Goal: Information Seeking & Learning: Check status

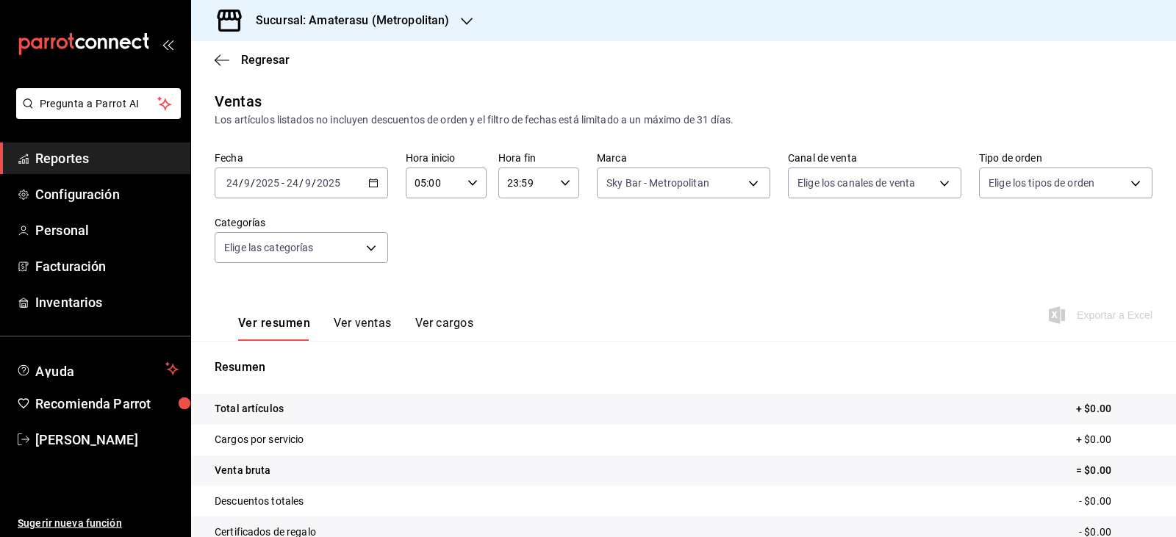
scroll to position [167, 0]
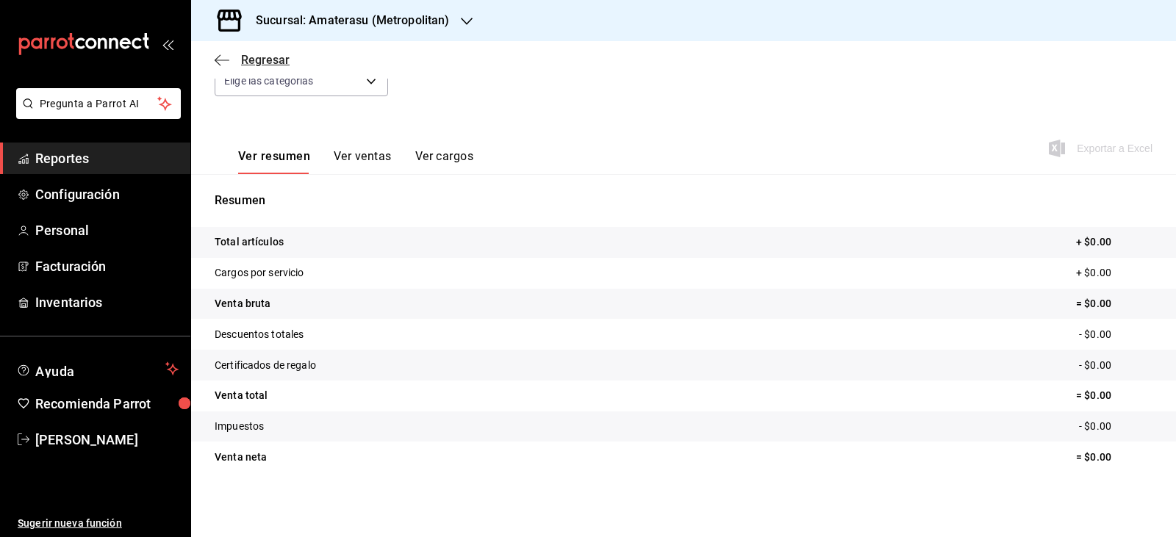
click at [267, 60] on span "Regresar" at bounding box center [265, 60] width 49 height 14
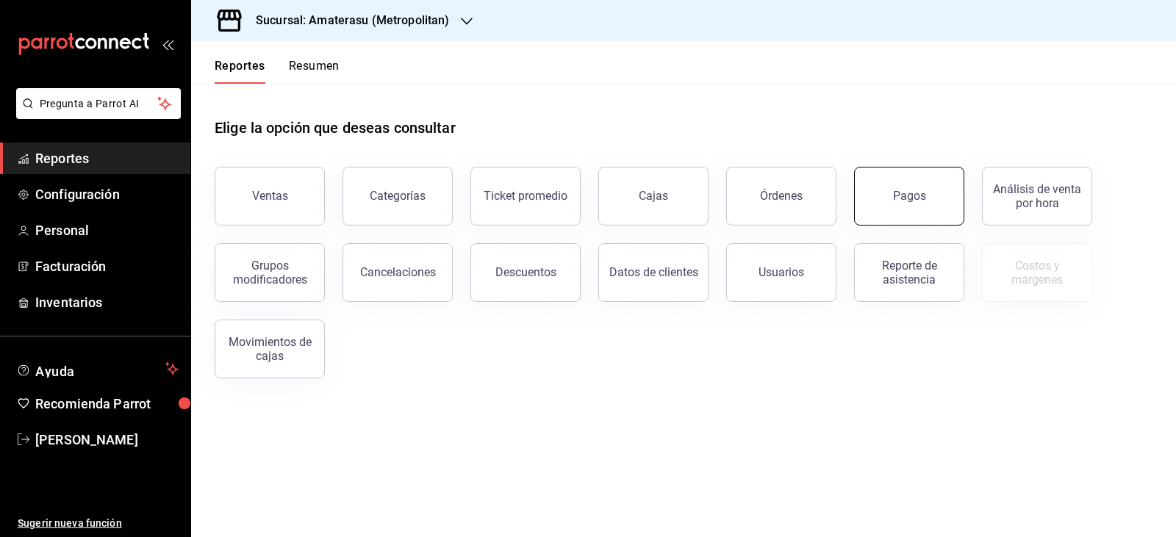
click at [900, 217] on button "Pagos" at bounding box center [909, 196] width 110 height 59
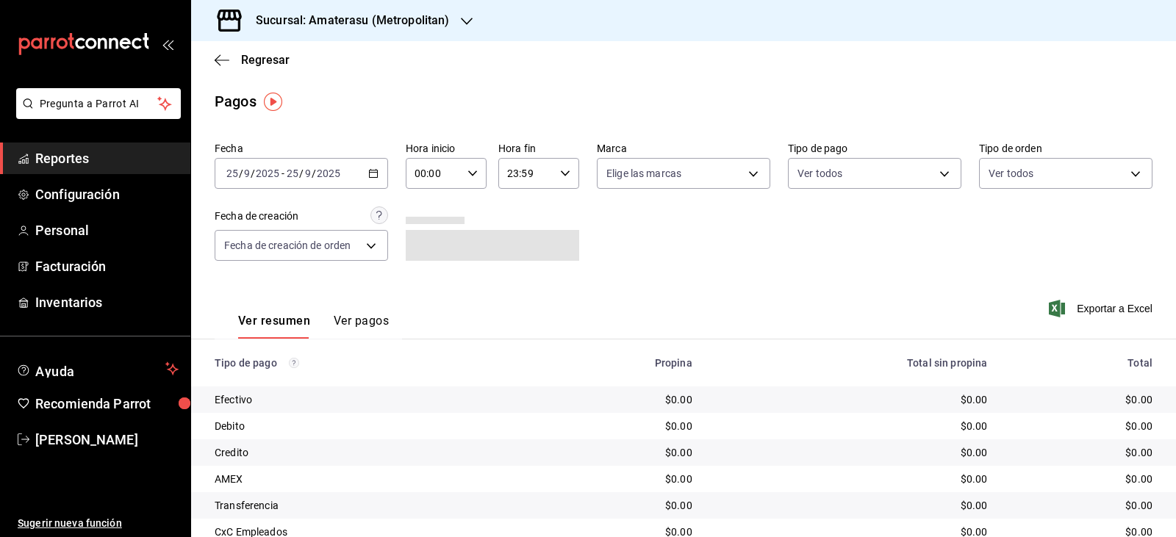
click at [375, 184] on div "[DATE] [DATE] - [DATE] [DATE]" at bounding box center [301, 173] width 173 height 31
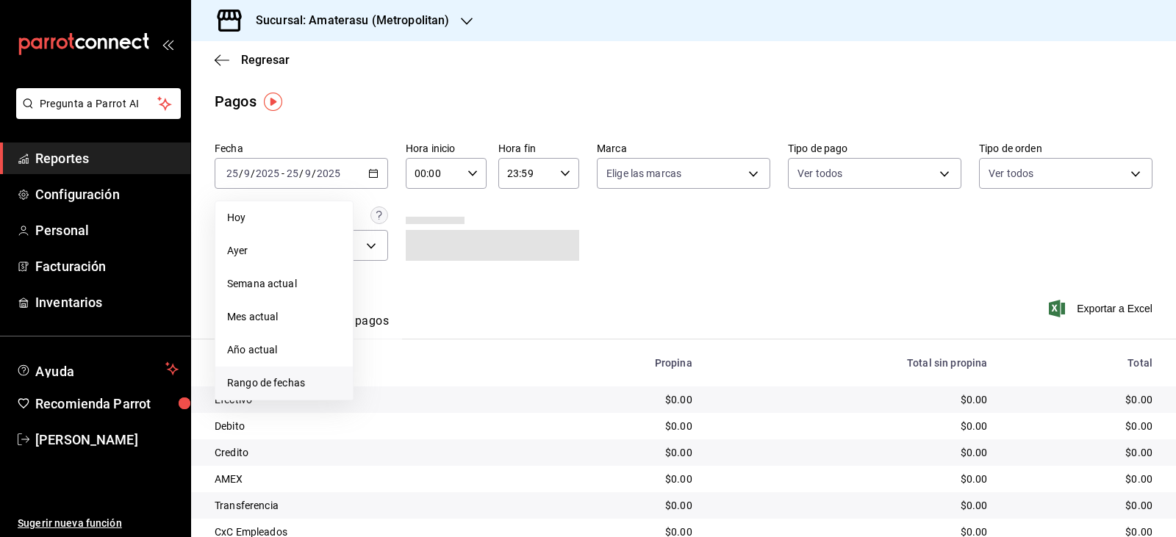
click at [315, 384] on span "Rango de fechas" at bounding box center [284, 383] width 114 height 15
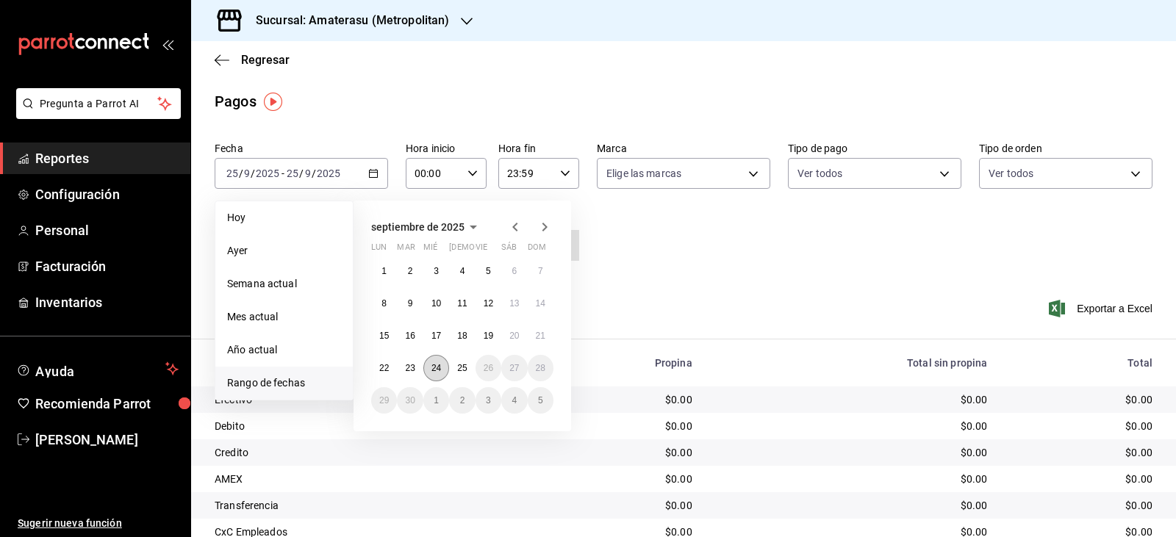
click at [444, 373] on button "24" at bounding box center [436, 368] width 26 height 26
click at [464, 368] on abbr "25" at bounding box center [462, 368] width 10 height 10
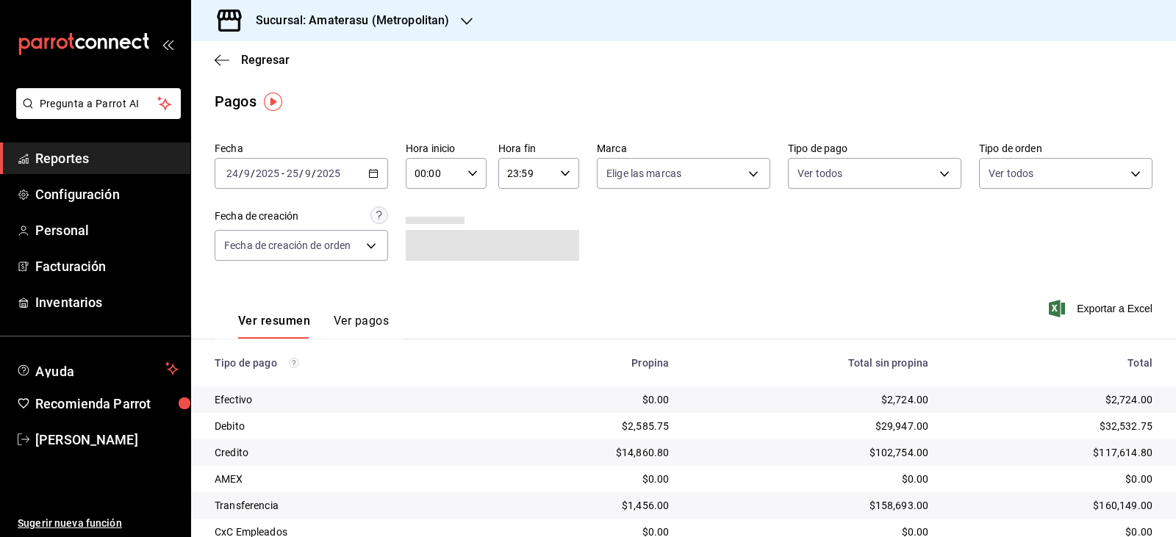
click at [474, 178] on icon "button" at bounding box center [472, 173] width 10 height 10
click at [432, 243] on button "05" at bounding box center [423, 240] width 35 height 29
type input "05:00"
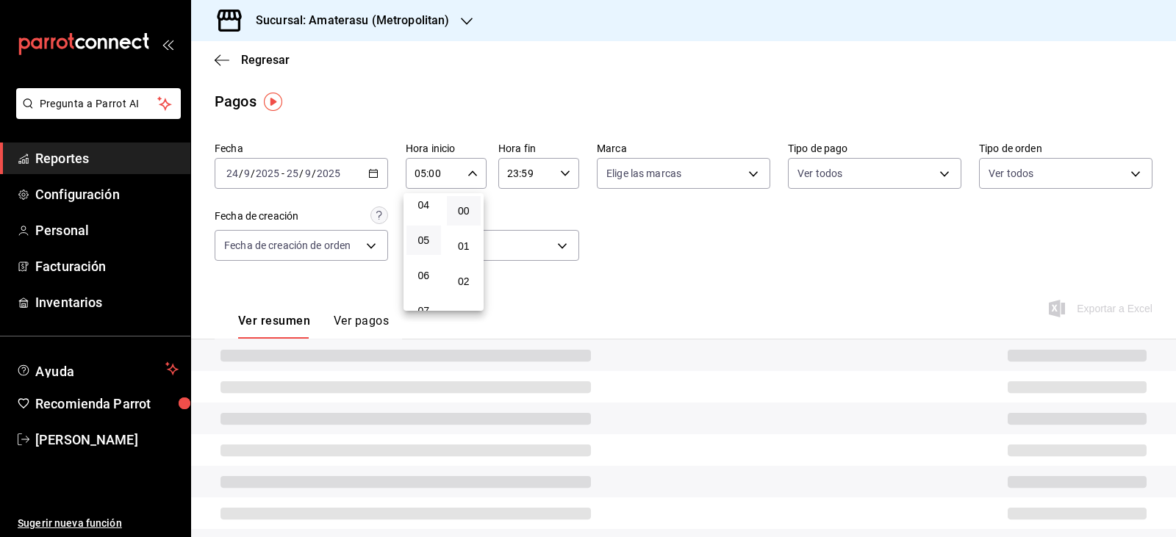
click at [737, 251] on div at bounding box center [588, 268] width 1176 height 537
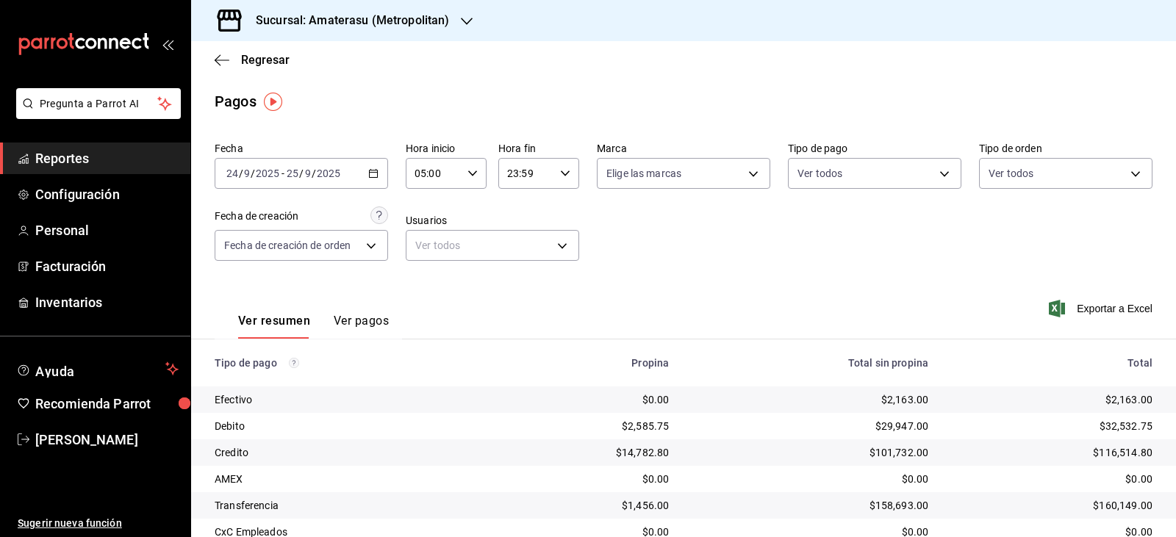
click at [569, 176] on div "23:59 Hora fin" at bounding box center [538, 173] width 81 height 31
click at [517, 251] on span "05" at bounding box center [514, 246] width 17 height 12
type input "05:59"
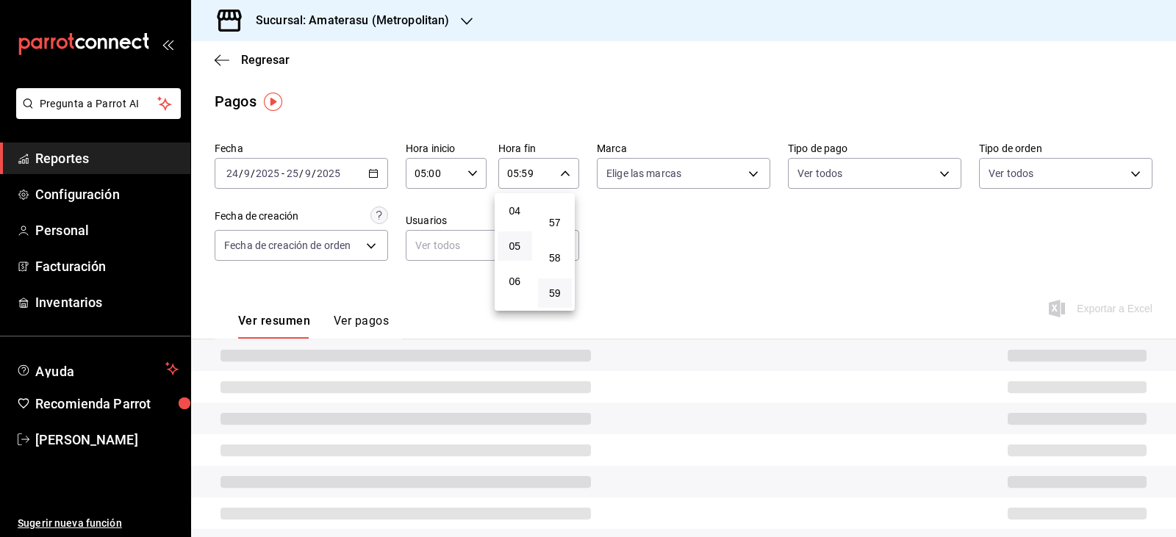
click at [686, 229] on div at bounding box center [588, 268] width 1176 height 537
click at [686, 229] on div "00 01 02 03 04 05 06 07 08 09 10 11 12 13 14 15 16 17 18 19 20 21 22 23 00 01 0…" at bounding box center [588, 270] width 1176 height 533
click at [686, 229] on div "Fecha [DATE] [DATE] - [DATE] [DATE] Hora inicio 05:00 Hora inicio Hora fin 05:5…" at bounding box center [684, 207] width 938 height 143
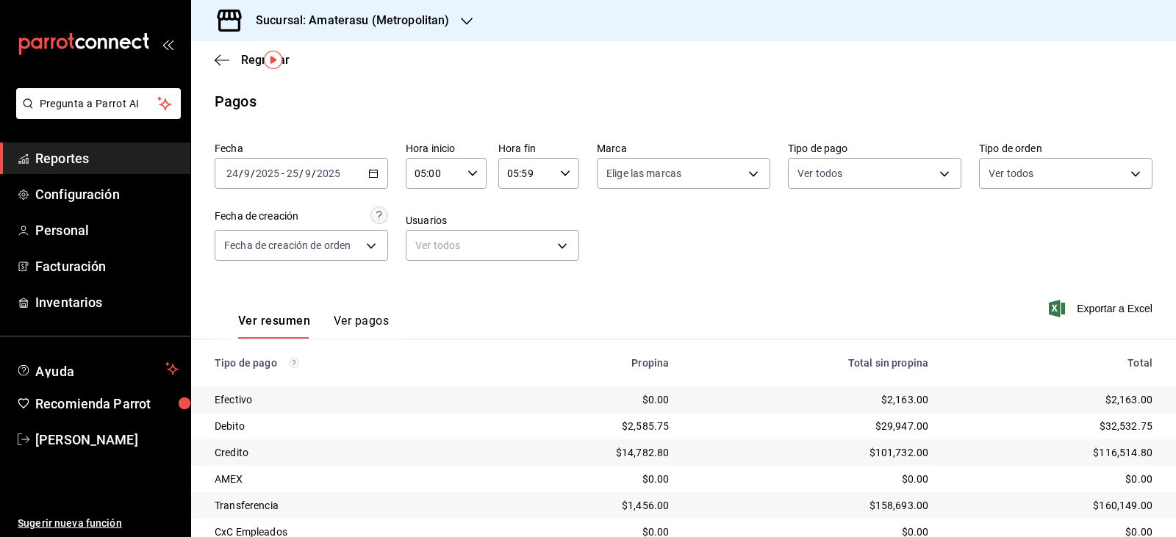
scroll to position [112, 0]
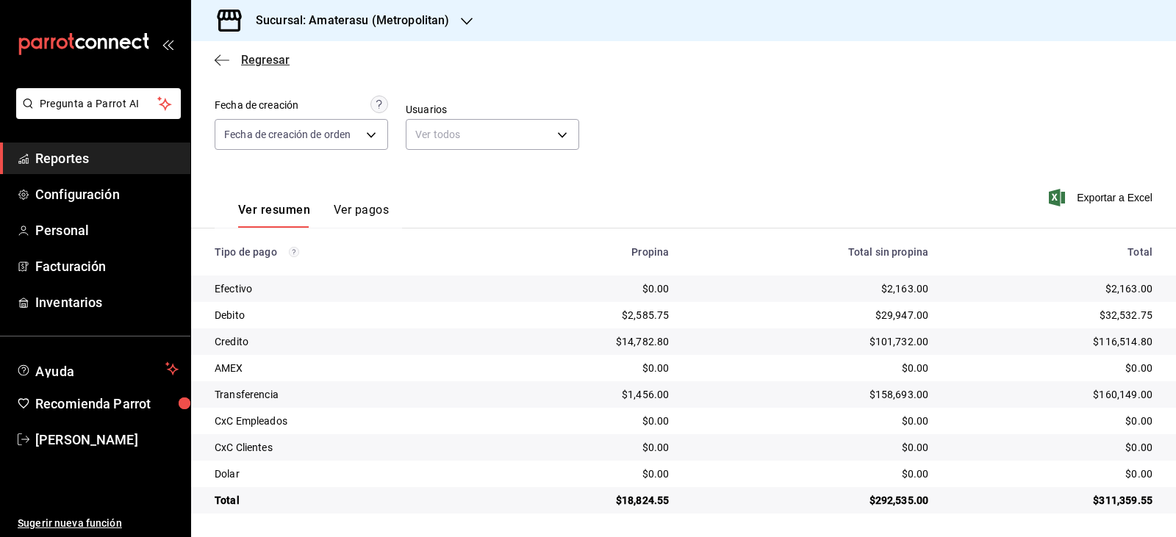
click at [243, 62] on span "Regresar" at bounding box center [265, 60] width 49 height 14
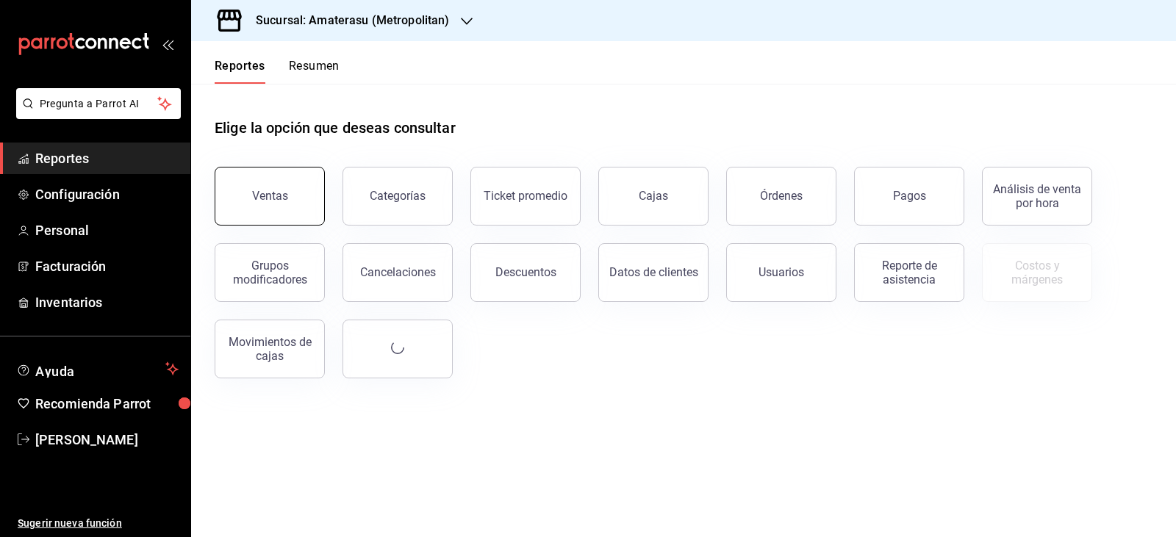
click at [292, 183] on button "Ventas" at bounding box center [270, 196] width 110 height 59
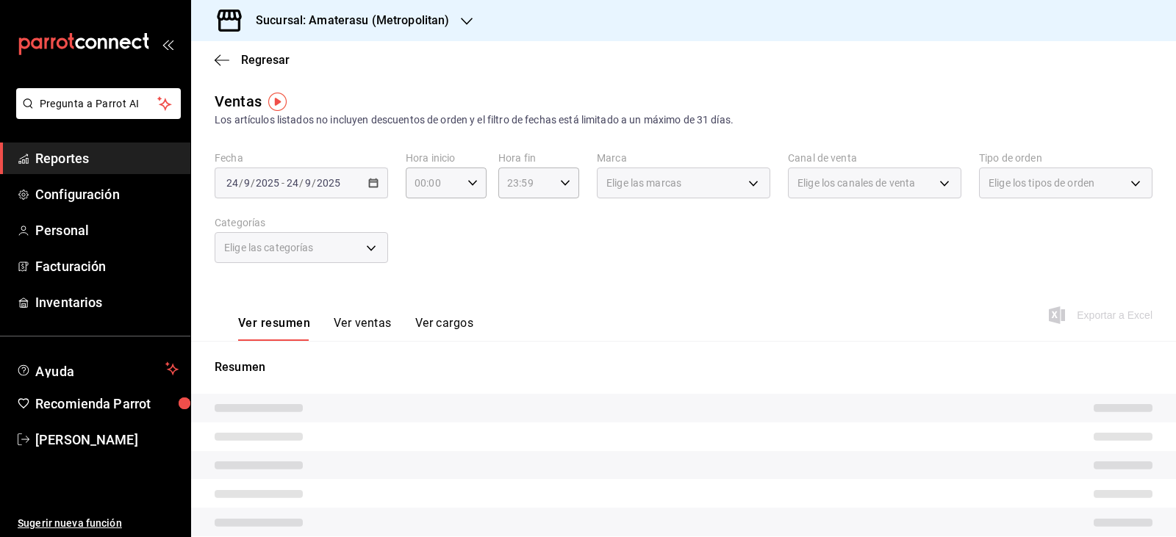
click at [377, 192] on div "[DATE] [DATE] - [DATE] [DATE]" at bounding box center [301, 183] width 173 height 31
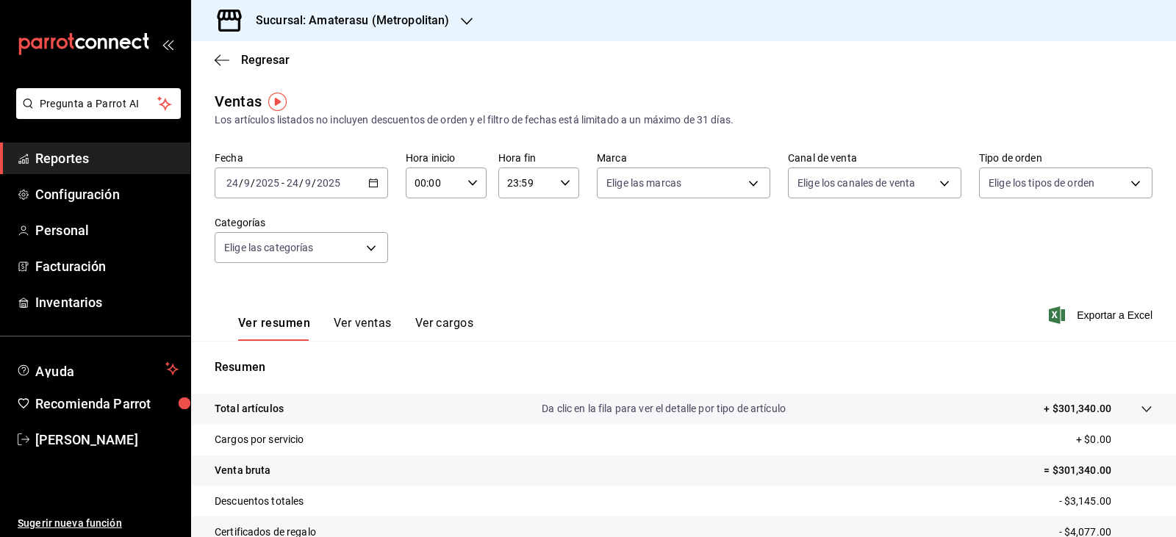
click at [375, 184] on \(Stroke\) "button" at bounding box center [373, 183] width 9 height 8
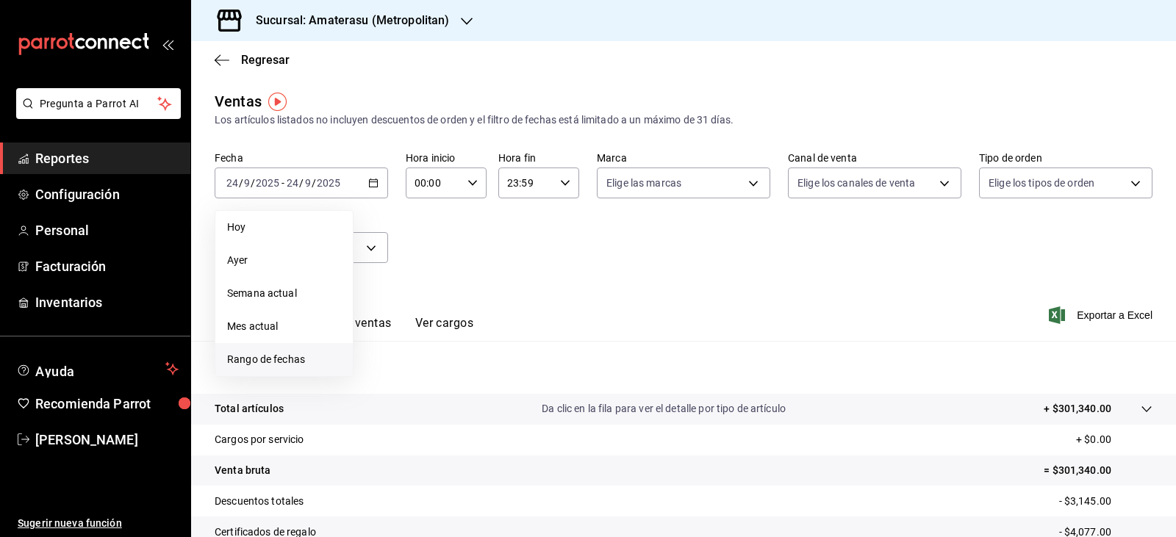
click at [289, 353] on span "Rango de fechas" at bounding box center [284, 359] width 114 height 15
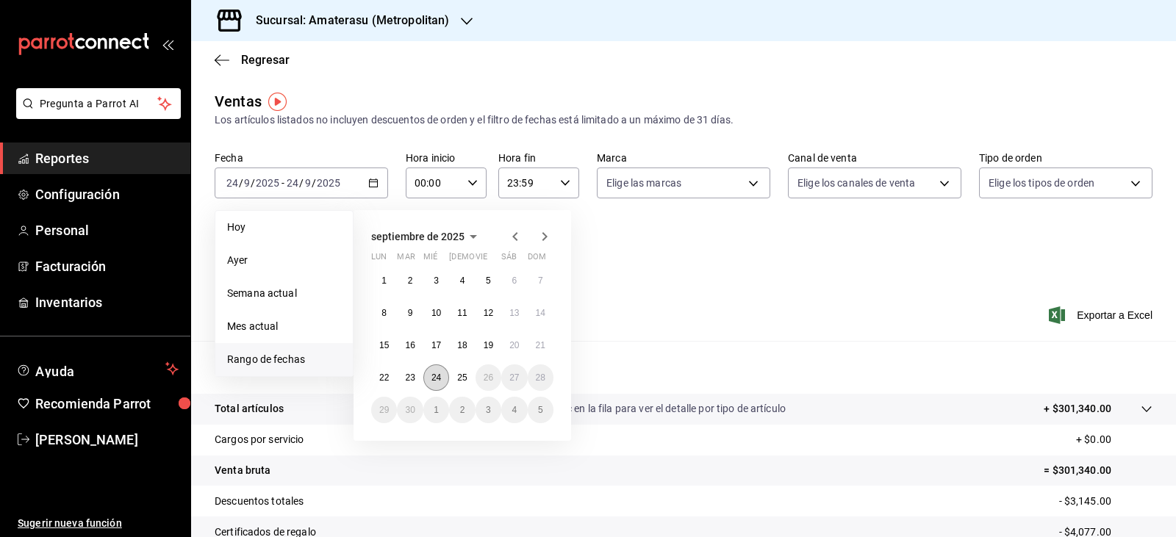
click at [436, 373] on abbr "24" at bounding box center [436, 378] width 10 height 10
click at [456, 379] on button "25" at bounding box center [462, 377] width 26 height 26
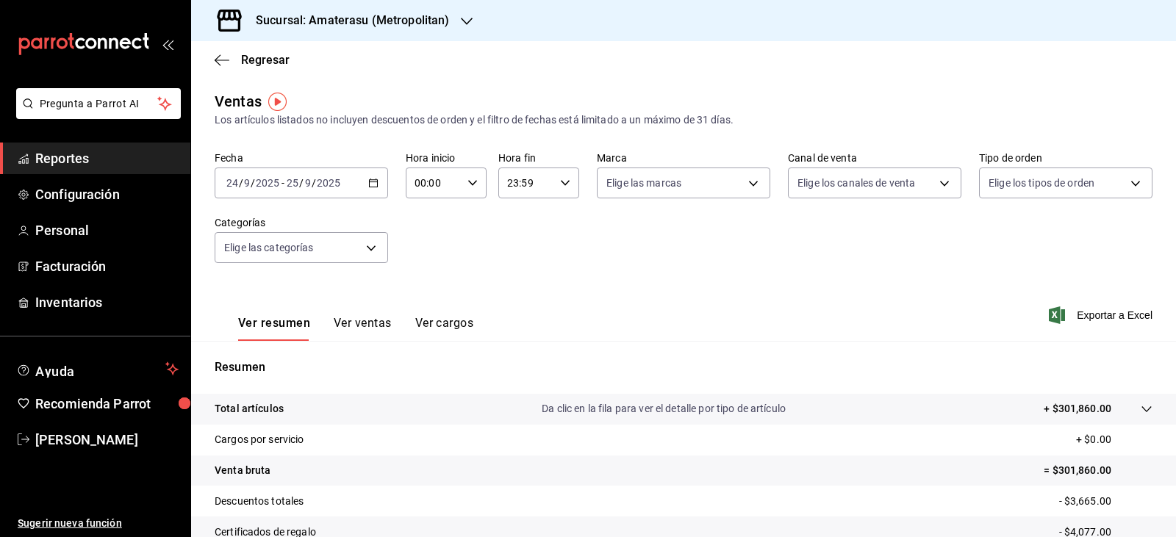
click at [471, 188] on div "00:00 Hora inicio" at bounding box center [446, 183] width 81 height 31
click at [425, 262] on button "05" at bounding box center [423, 249] width 35 height 29
type input "05:00"
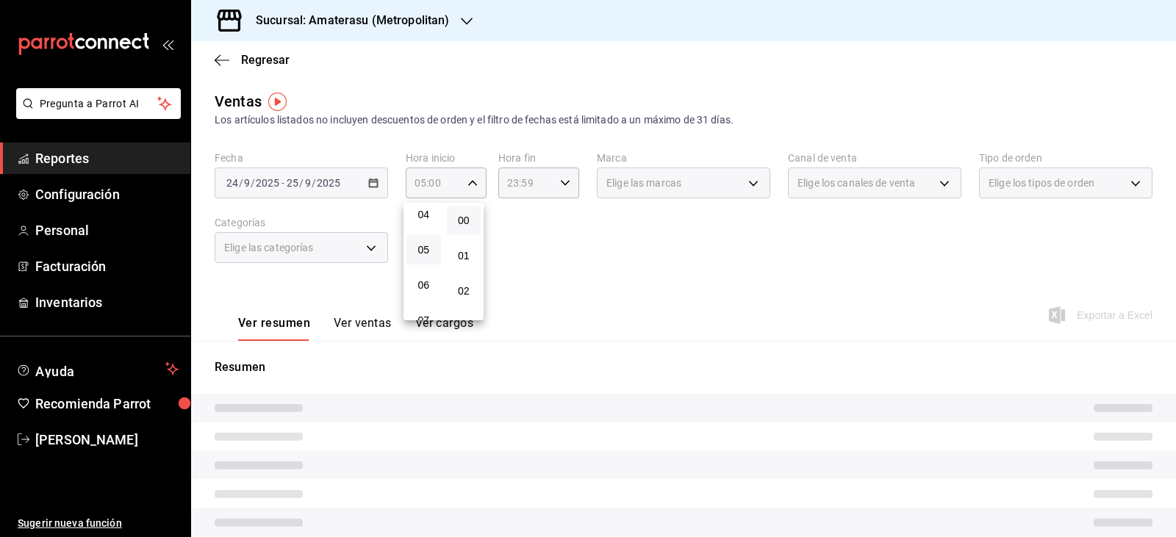
click at [539, 234] on div at bounding box center [588, 268] width 1176 height 537
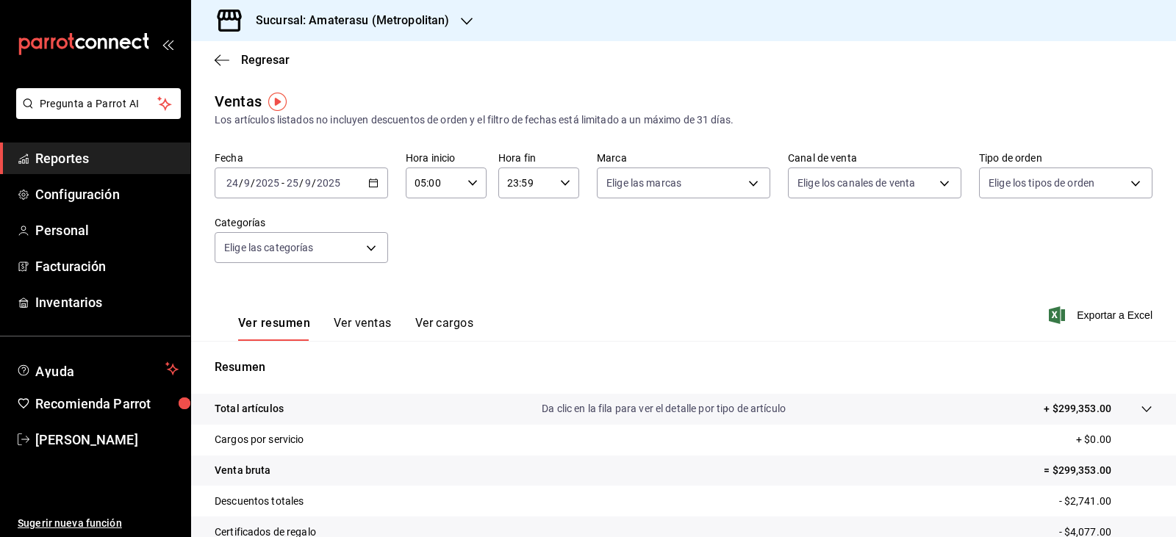
click at [564, 190] on div "23:59 Hora fin" at bounding box center [538, 183] width 81 height 31
click at [520, 266] on button "05" at bounding box center [514, 255] width 35 height 29
type input "05:59"
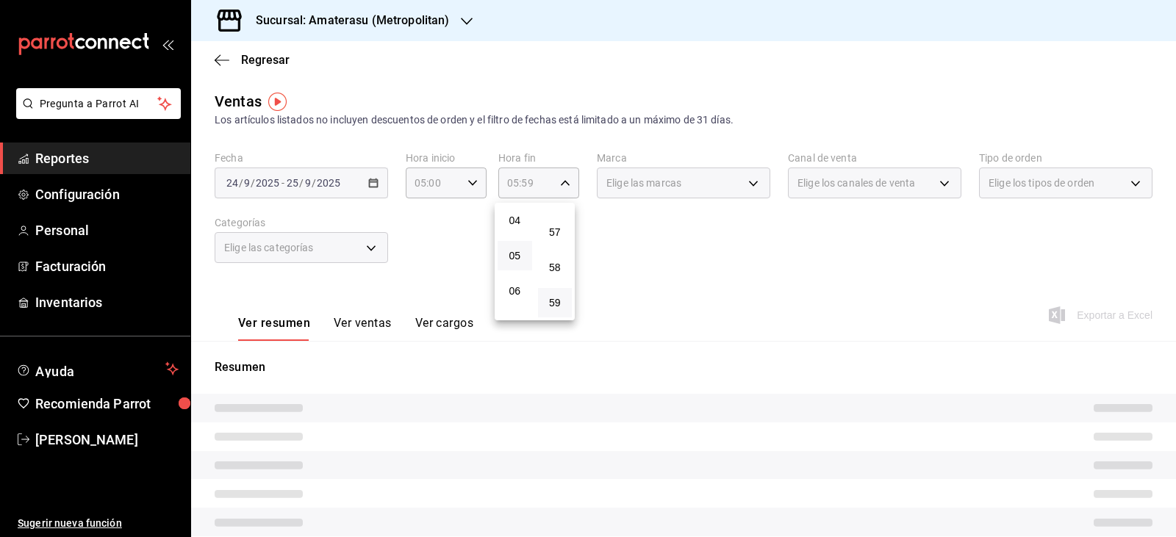
click at [744, 254] on div at bounding box center [588, 268] width 1176 height 537
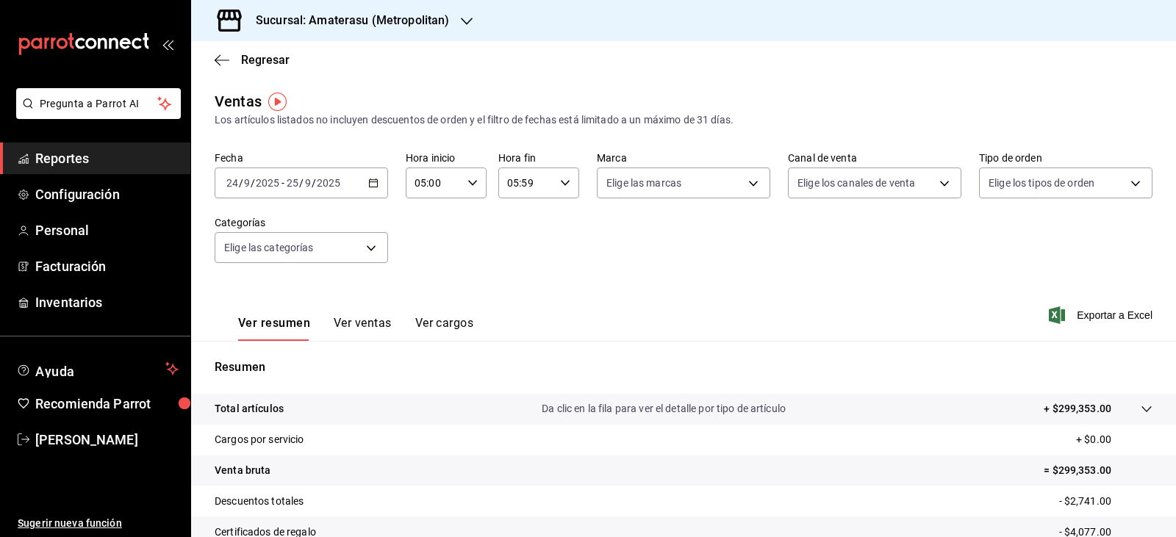
click at [744, 254] on div "Fecha [DATE] [DATE] - [DATE] [DATE] Hora inicio 05:00 Hora inicio Hora fin 05:5…" at bounding box center [684, 215] width 938 height 129
click at [642, 184] on body "Pregunta a Parrot AI Reportes Configuración Personal Facturación Inventarios Ay…" at bounding box center [588, 268] width 1176 height 537
click at [611, 294] on input "checkbox" at bounding box center [608, 289] width 13 height 13
checkbox input "true"
type input "e4cd7fcb-d45b-43ae-a99f-ad4ccfcd9032"
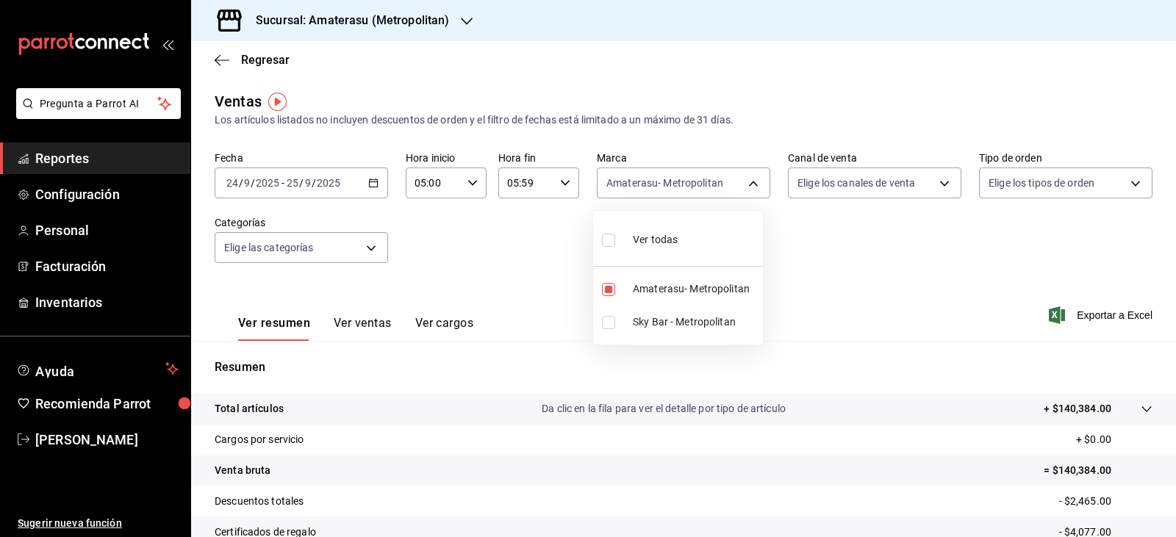
click at [867, 328] on div at bounding box center [588, 268] width 1176 height 537
drag, startPoint x: 608, startPoint y: 168, endPoint x: 609, endPoint y: 179, distance: 11.0
click at [609, 174] on body "Pregunta a Parrot AI Reportes Configuración Personal Facturación Inventarios Ay…" at bounding box center [588, 268] width 1176 height 537
click at [611, 289] on input "checkbox" at bounding box center [608, 289] width 13 height 13
checkbox input "false"
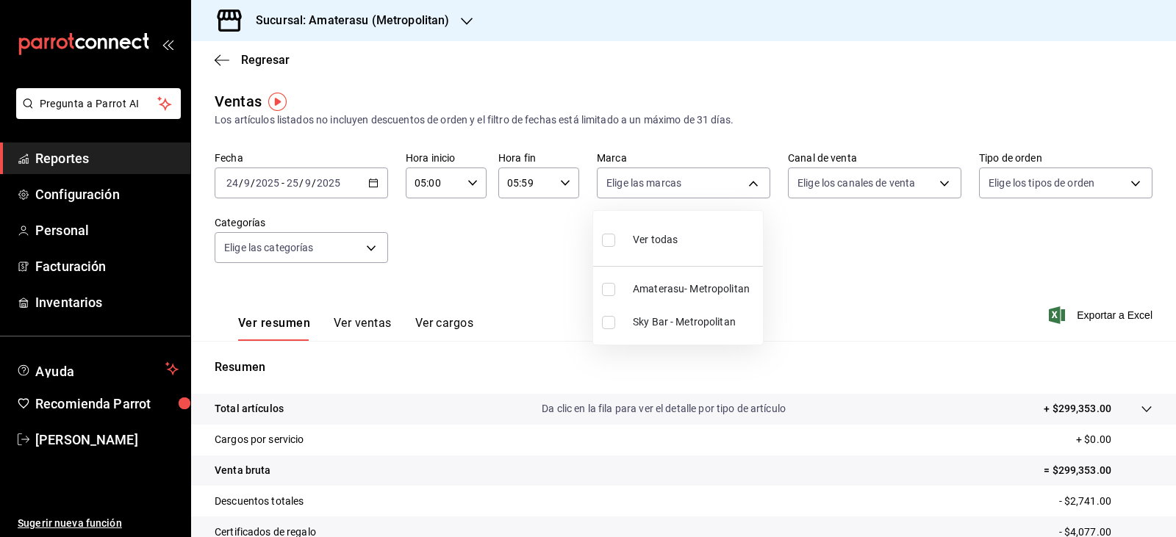
click at [608, 323] on input "checkbox" at bounding box center [608, 322] width 13 height 13
checkbox input "true"
type input "f3afaab8-8c3d-4e49-a299-af9bdf6027b2"
click at [822, 312] on div at bounding box center [588, 268] width 1176 height 537
click at [822, 312] on div "Ver resumen Ver ventas Ver cargos Exportar a Excel" at bounding box center [683, 311] width 985 height 60
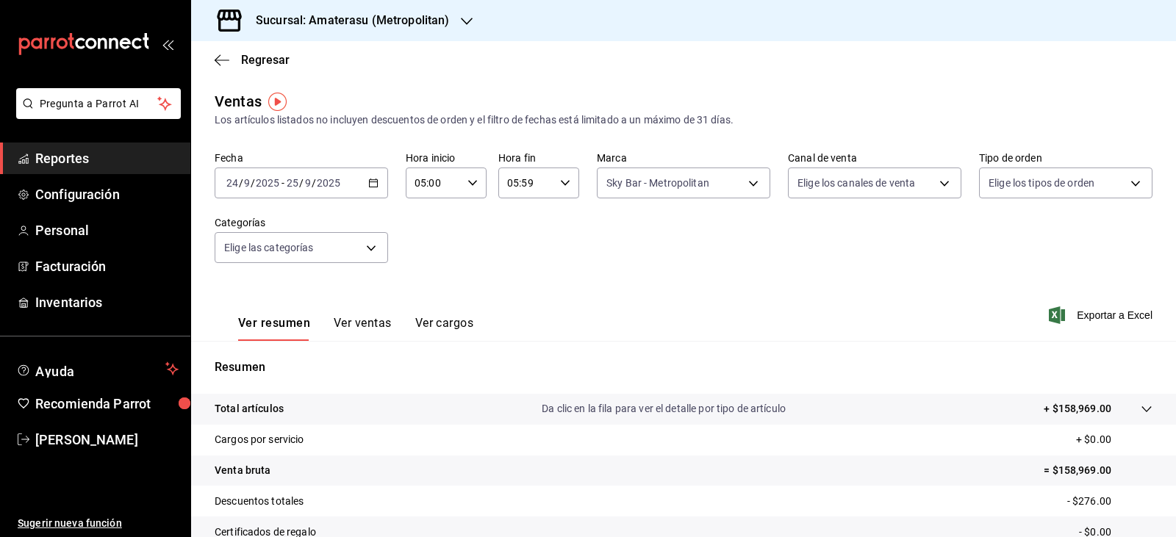
click at [680, 286] on div "Ver resumen Ver ventas Ver cargos Exportar a Excel" at bounding box center [683, 311] width 985 height 60
